Goal: Task Accomplishment & Management: Use online tool/utility

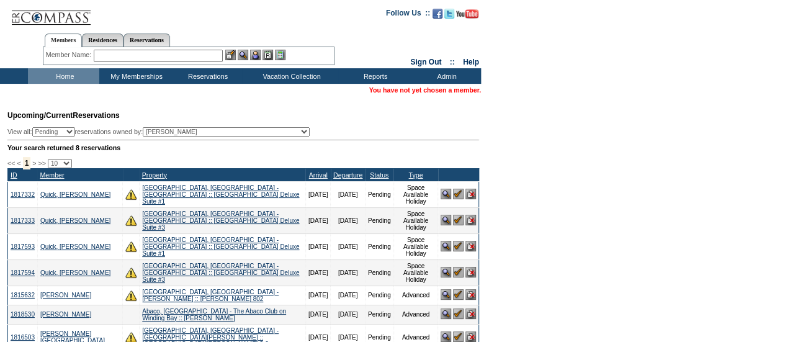
click at [146, 58] on input "text" at bounding box center [158, 56] width 129 height 12
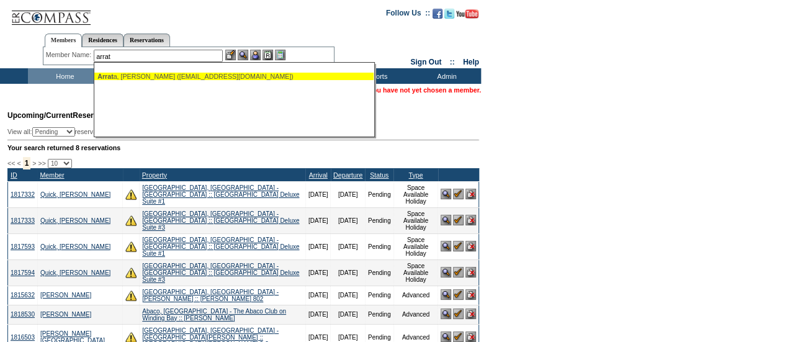
click at [139, 81] on ul "Arrat a, Said ([EMAIL_ADDRESS][DOMAIN_NAME])" at bounding box center [233, 77] width 279 height 14
click at [169, 77] on div "Arrat a, Said ([EMAIL_ADDRESS][DOMAIN_NAME])" at bounding box center [233, 76] width 273 height 7
type input "[PERSON_NAME], Said ([EMAIL_ADDRESS][DOMAIN_NAME])"
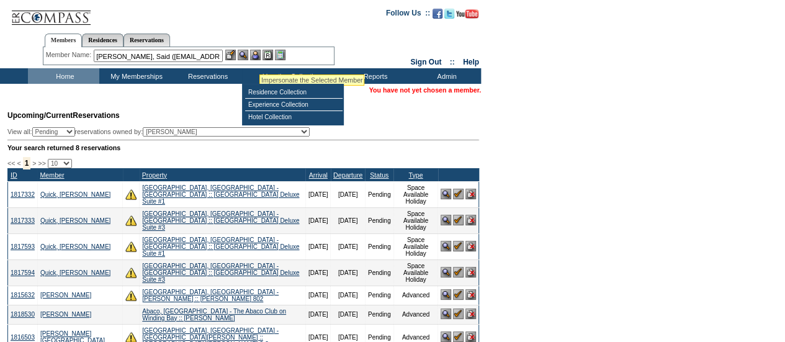
click at [259, 59] on img at bounding box center [255, 55] width 11 height 11
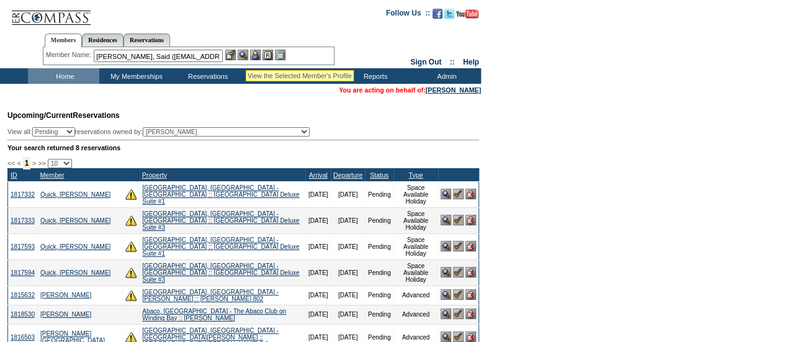
click at [245, 55] on img at bounding box center [243, 55] width 11 height 11
